Goal: Transaction & Acquisition: Purchase product/service

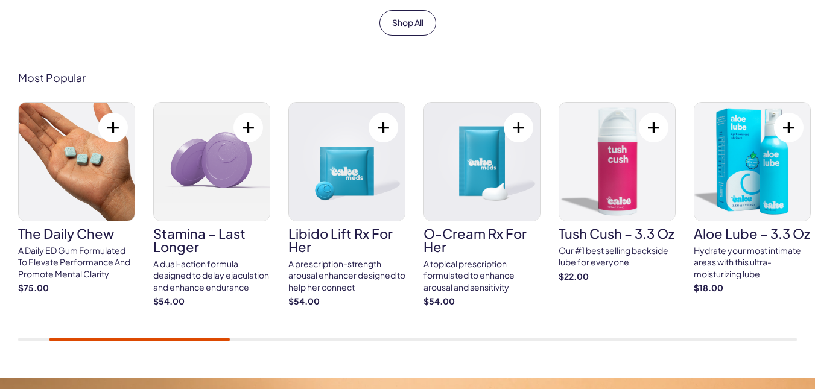
scroll to position [675, 0]
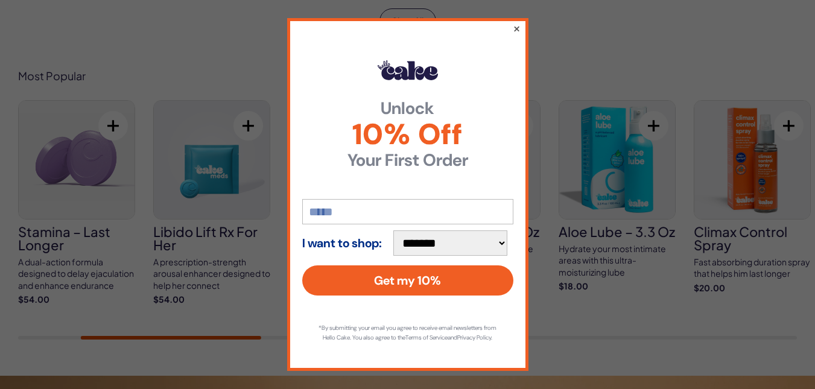
click at [512, 34] on button "×" at bounding box center [516, 28] width 8 height 14
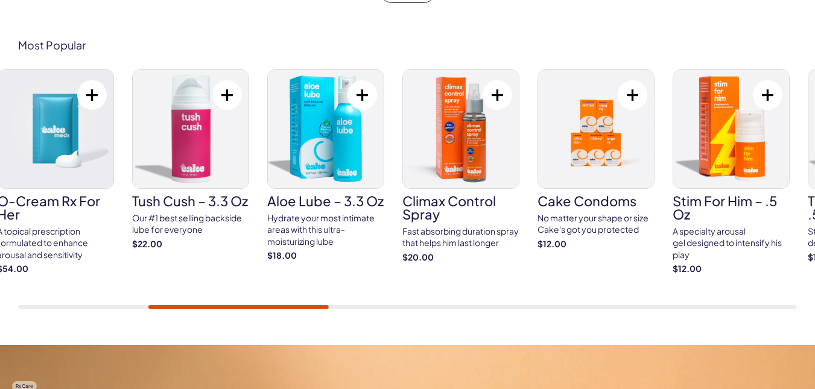
scroll to position [705, 0]
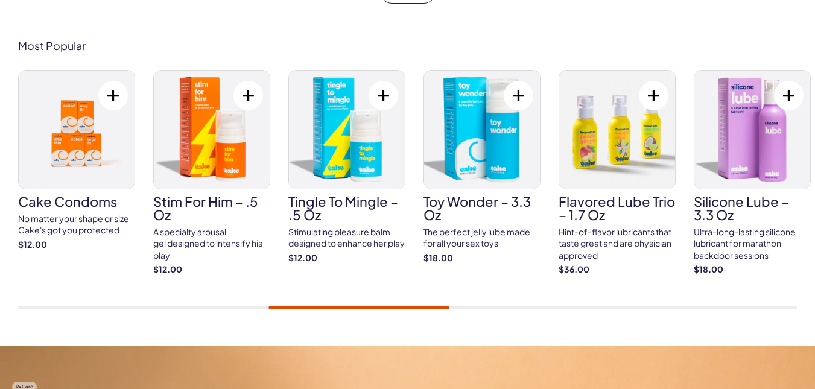
click at [220, 150] on img at bounding box center [212, 130] width 116 height 118
